Goal: Information Seeking & Learning: Check status

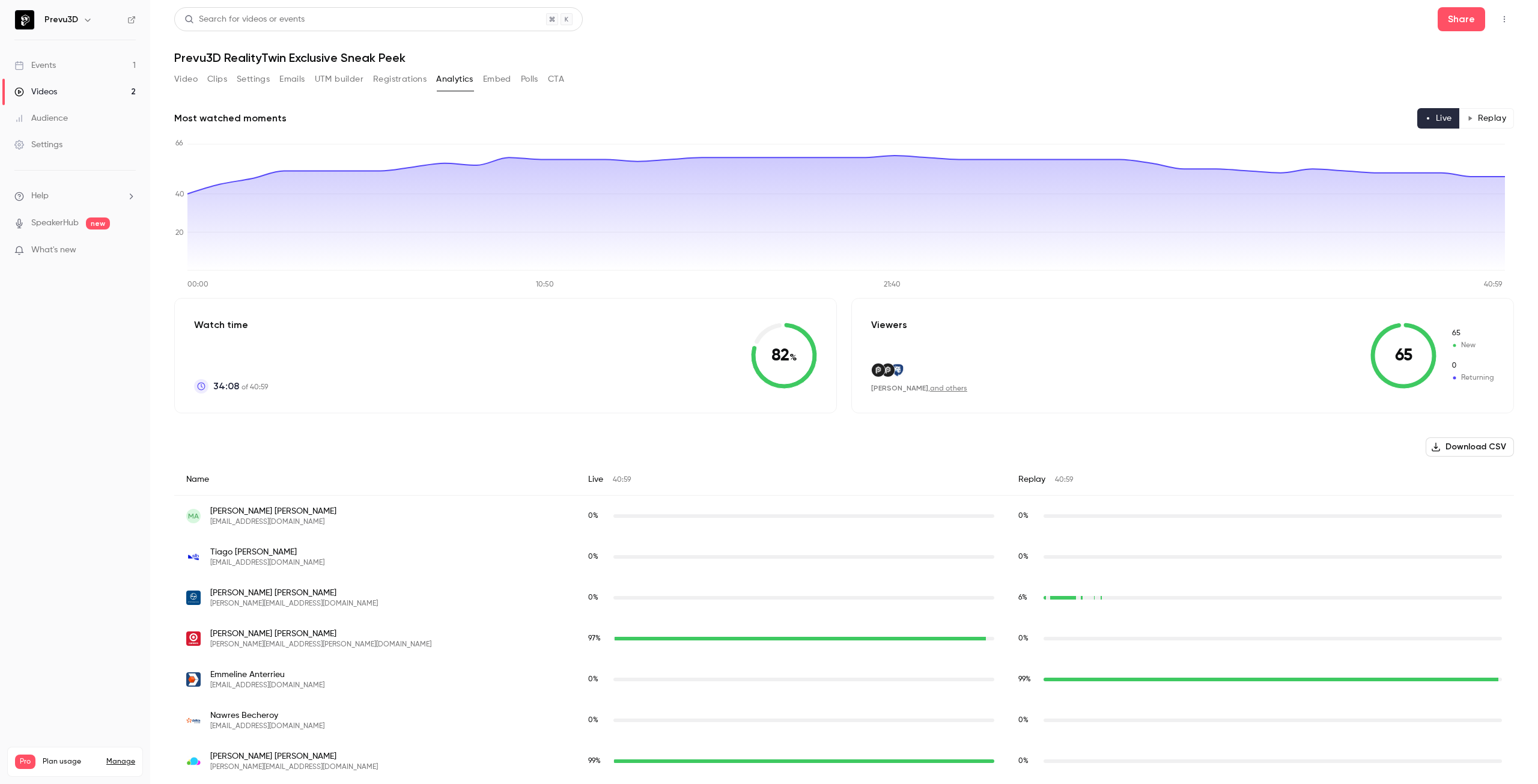
click at [64, 87] on link "Videos 2" at bounding box center [75, 92] width 150 height 27
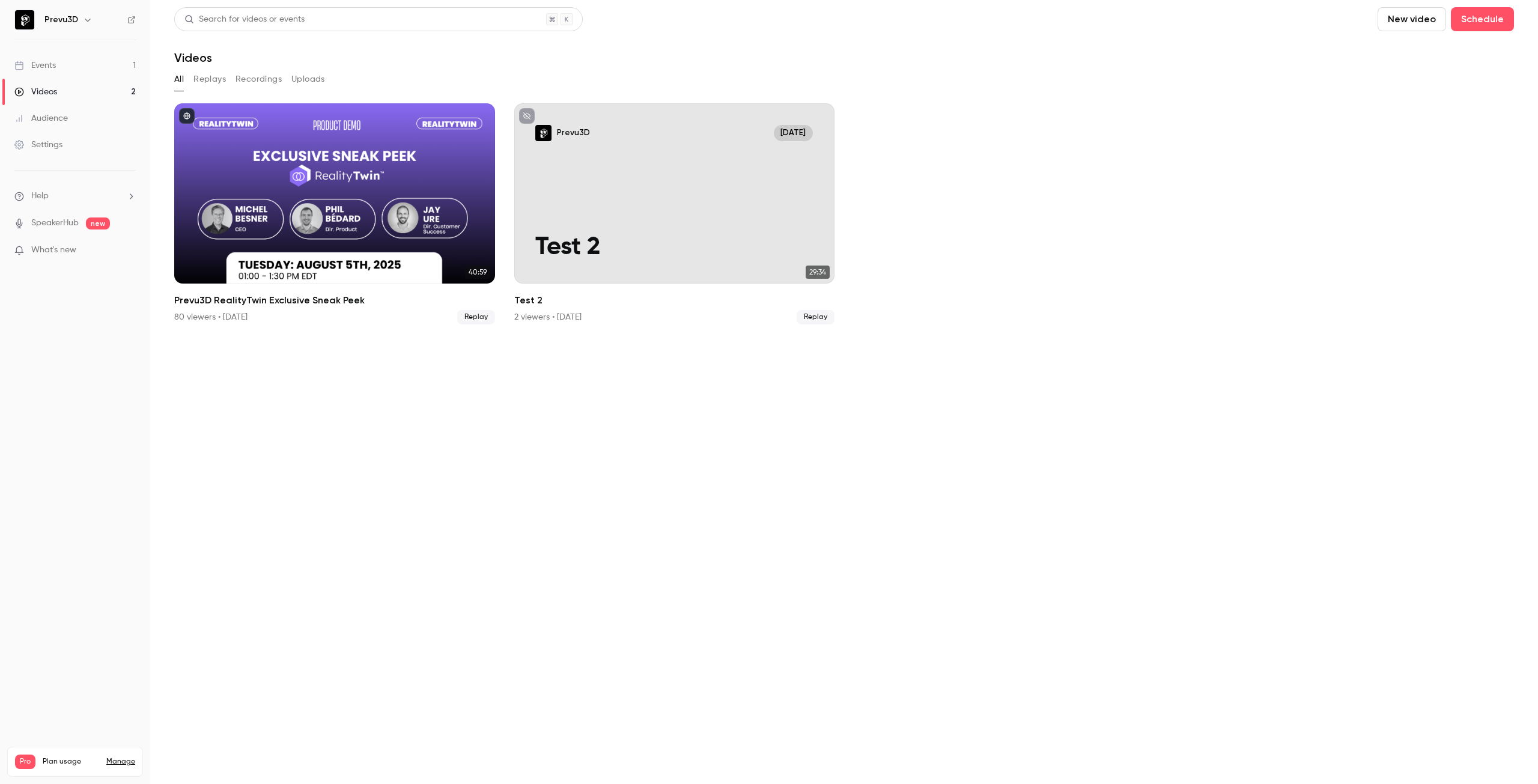
click at [59, 64] on link "Events 1" at bounding box center [75, 65] width 150 height 27
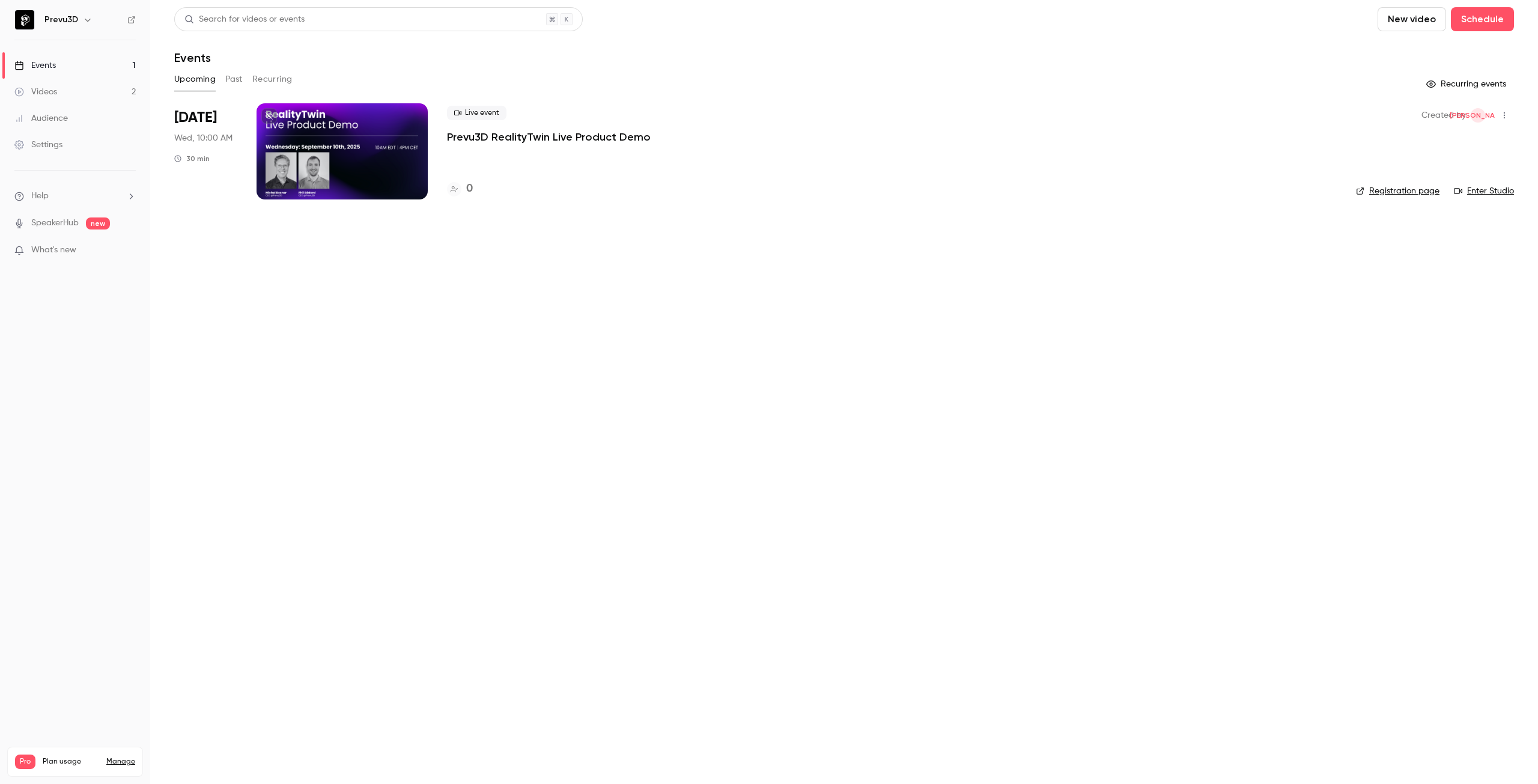
click at [234, 75] on button "Past" at bounding box center [234, 79] width 18 height 19
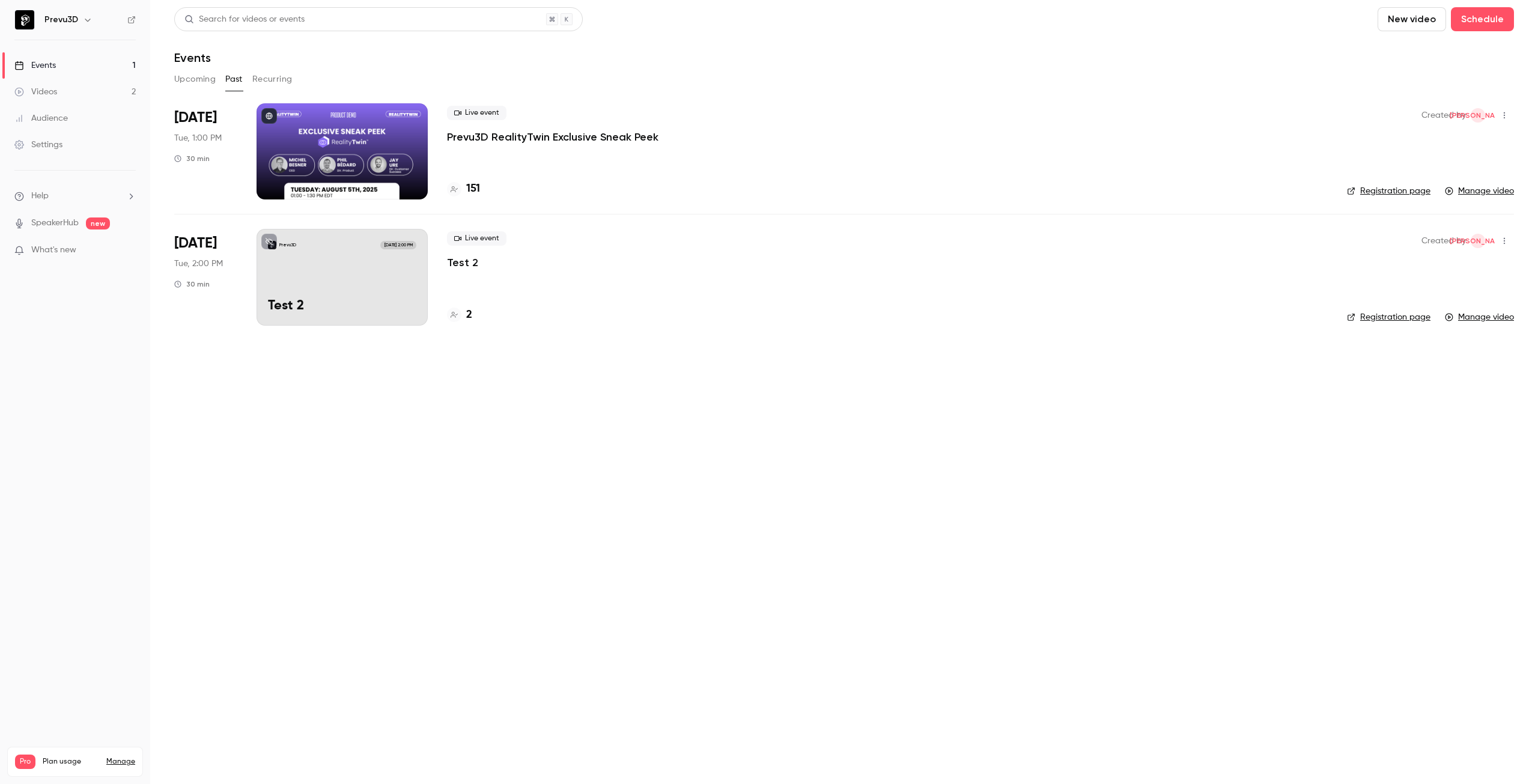
click at [193, 78] on button "Upcoming" at bounding box center [195, 79] width 41 height 19
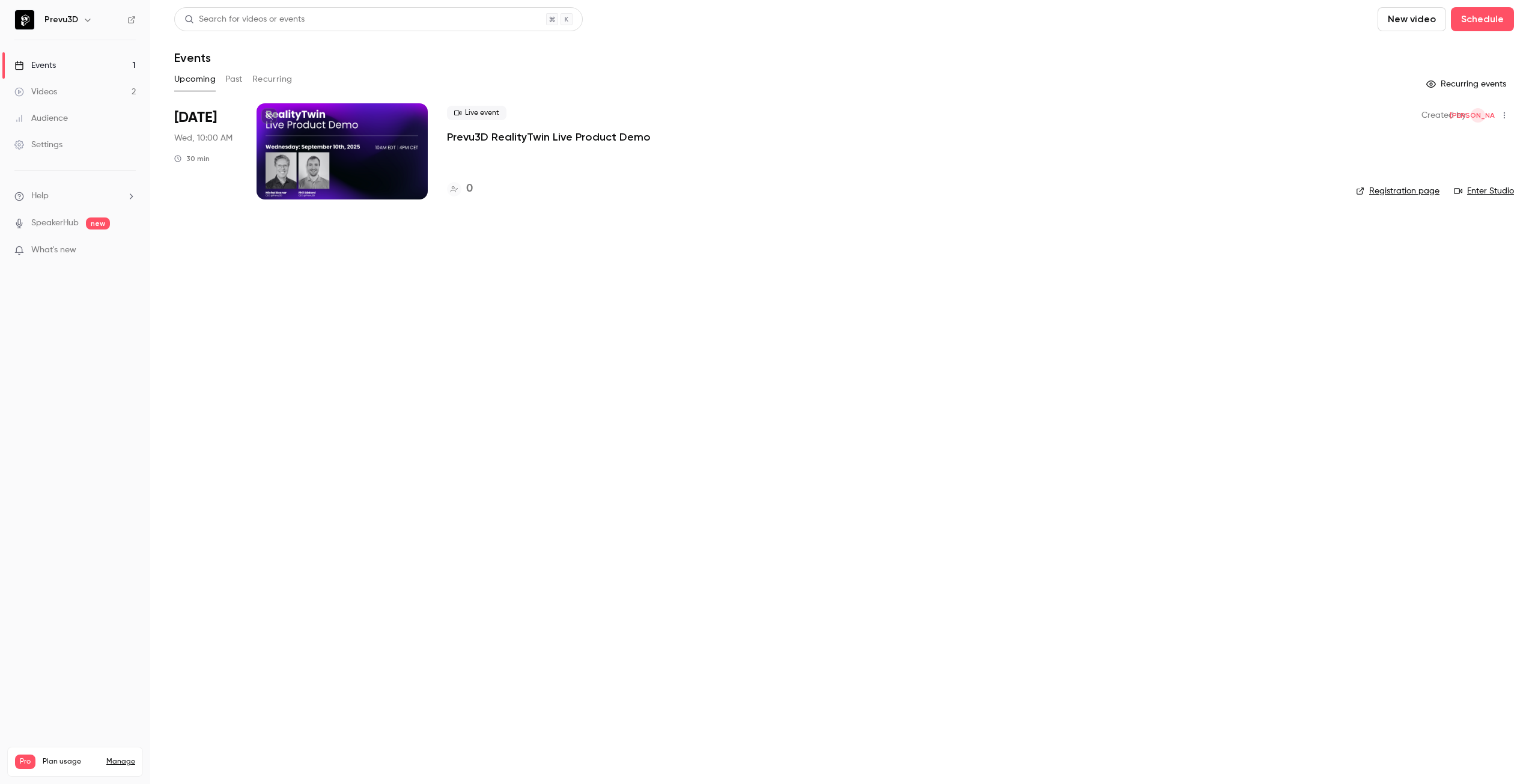
click at [367, 158] on div at bounding box center [342, 151] width 171 height 96
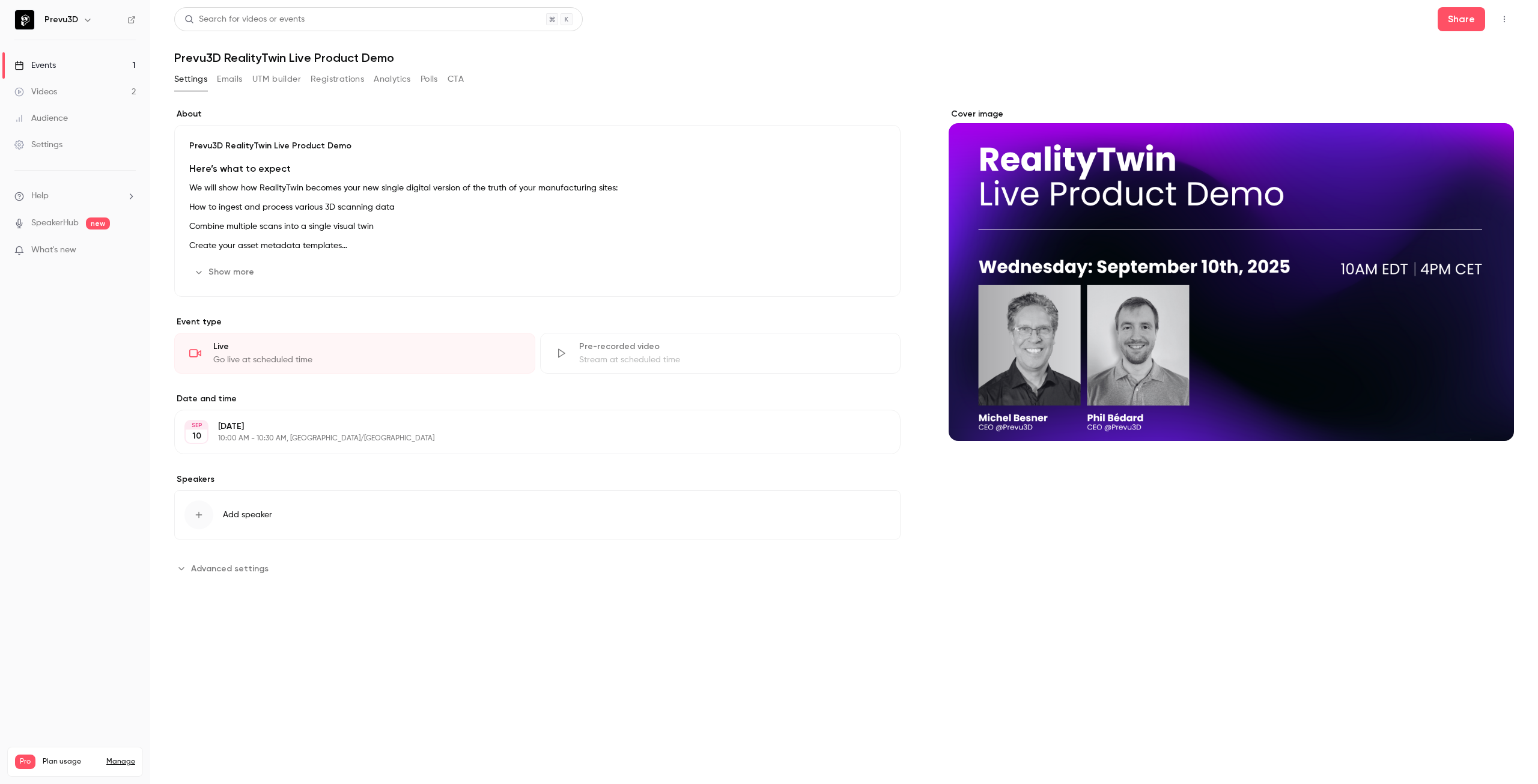
click at [346, 82] on button "Registrations" at bounding box center [337, 79] width 54 height 19
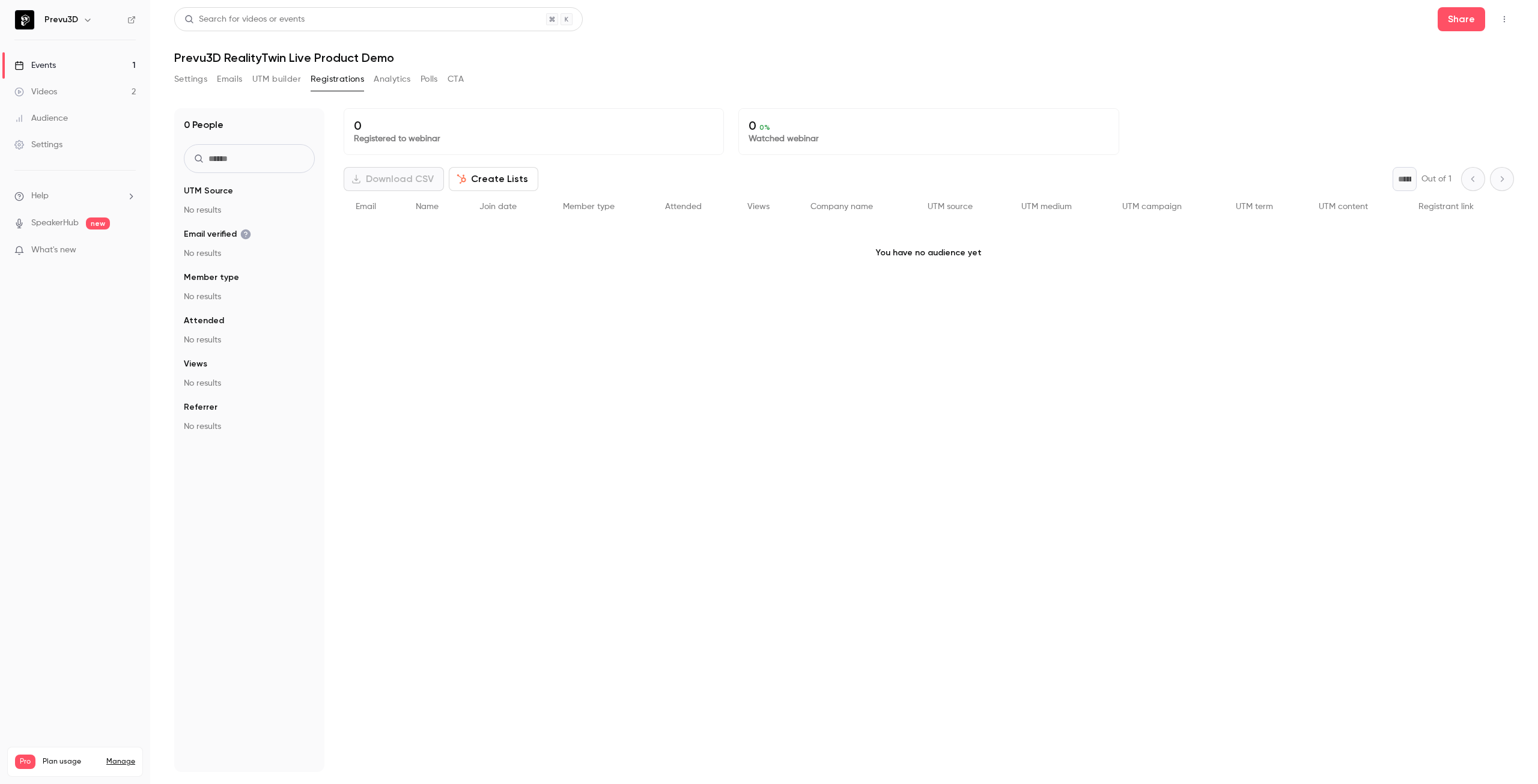
click at [399, 80] on button "Analytics" at bounding box center [392, 79] width 37 height 19
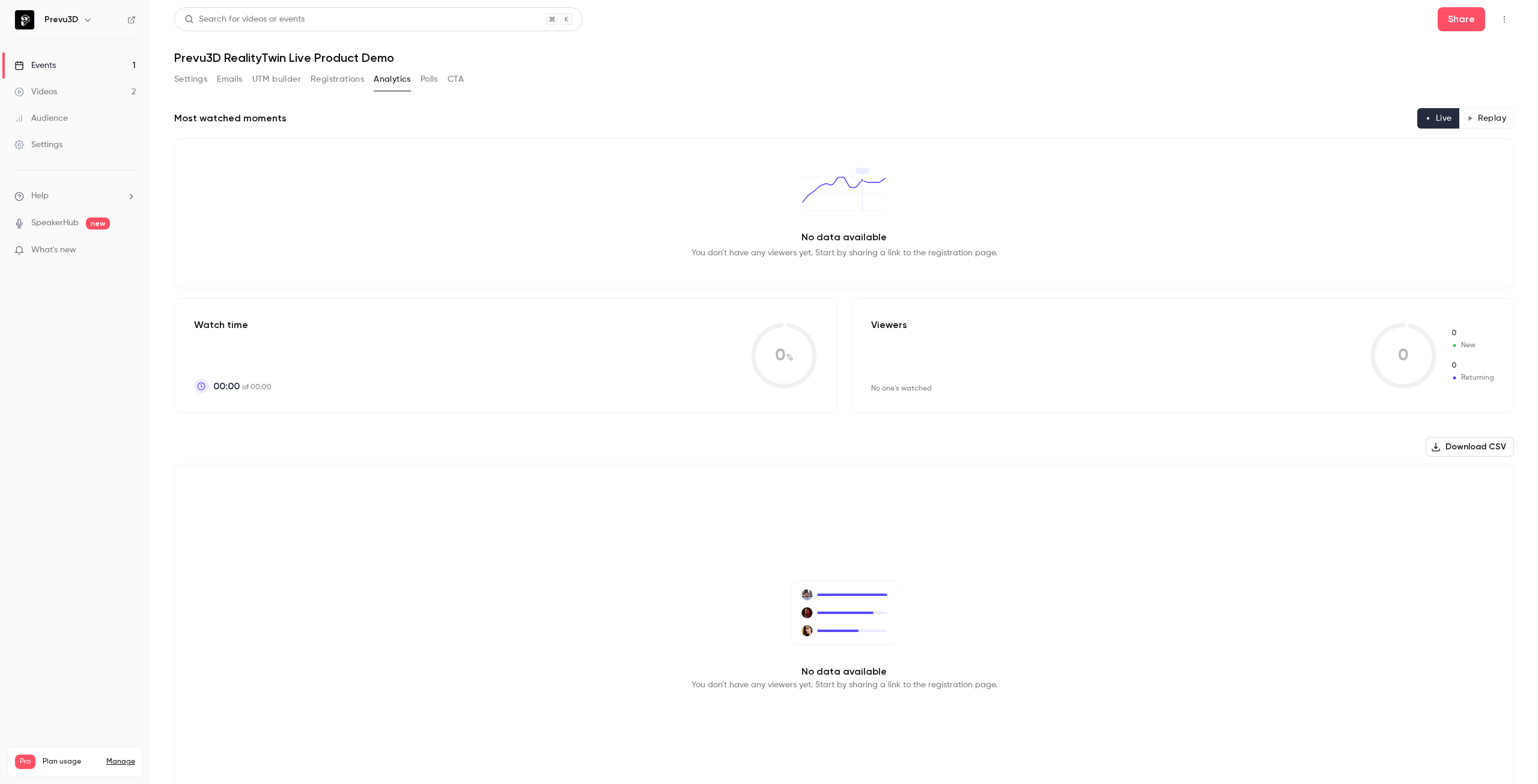
click at [350, 81] on button "Registrations" at bounding box center [337, 79] width 54 height 19
